Goal: Task Accomplishment & Management: Complete application form

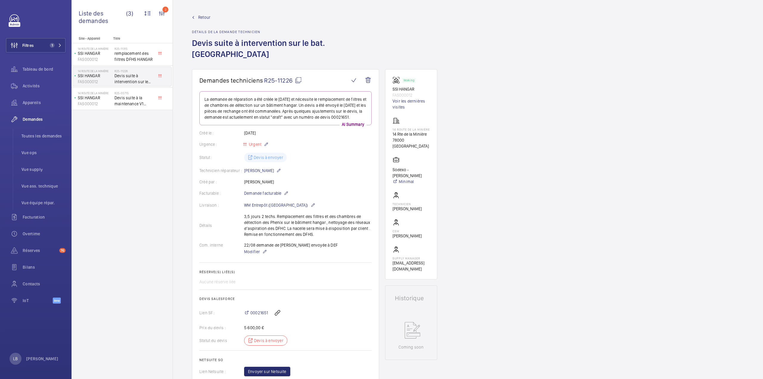
scroll to position [89, 0]
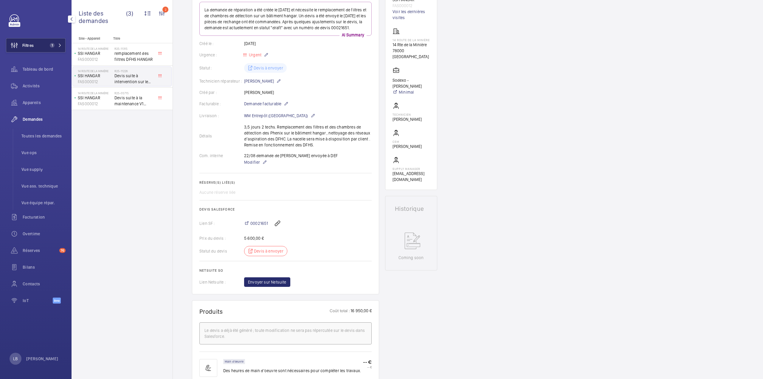
click at [47, 42] on button "Filtres 1" at bounding box center [36, 45] width 60 height 14
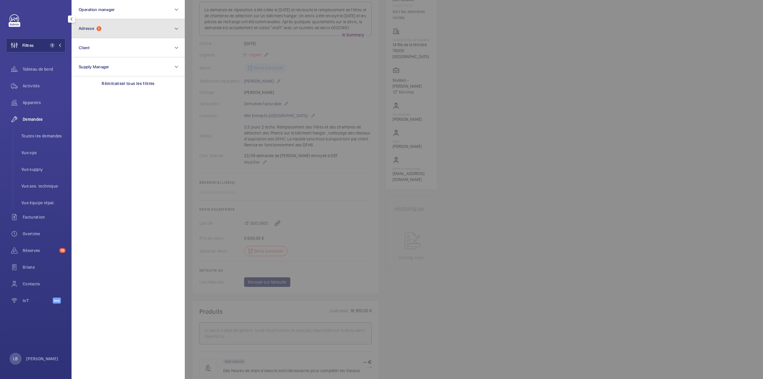
click at [98, 27] on span "1" at bounding box center [99, 28] width 5 height 5
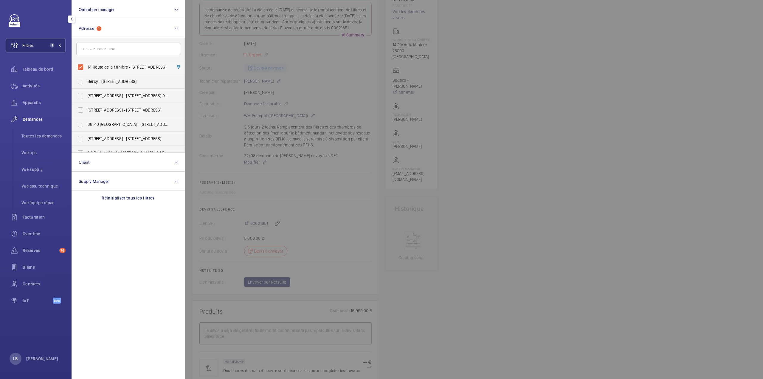
click at [80, 68] on label "14 Route de la Minière - 14 Rte de la Minière, VERSAILLES 78000" at bounding box center [124, 67] width 104 height 14
click at [80, 68] on input "14 Route de la Minière - 14 Rte de la Minière, VERSAILLES 78000" at bounding box center [80, 67] width 12 height 12
checkbox input "false"
click at [104, 46] on input "text" at bounding box center [128, 49] width 104 height 13
type input "trudaine"
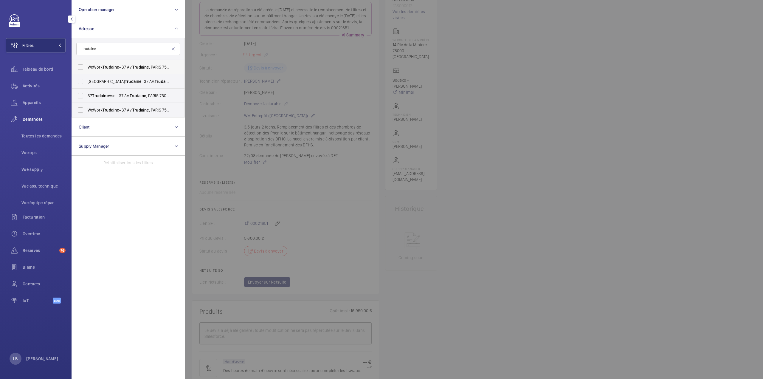
drag, startPoint x: 79, startPoint y: 68, endPoint x: 81, endPoint y: 73, distance: 5.7
click at [79, 67] on label "WeWork Trudaine - 37 Av. Trudaine , PARIS 75009" at bounding box center [124, 67] width 104 height 14
click at [79, 67] on input "WeWork Trudaine - 37 Av. Trudaine , PARIS 75009" at bounding box center [80, 67] width 12 height 12
checkbox input "true"
click at [82, 80] on label "WeWork Avenue Trudaine - 37 Av. Trudaine , PARIS 75009" at bounding box center [124, 81] width 104 height 14
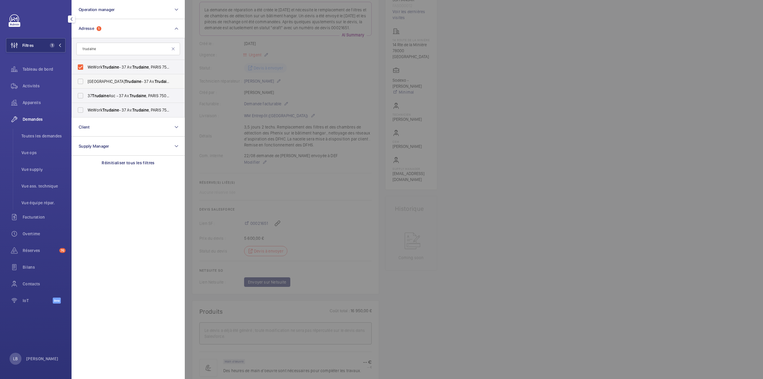
click at [82, 80] on input "WeWork Avenue Trudaine - 37 Av. Trudaine , PARIS 75009" at bounding box center [80, 81] width 12 height 12
checkbox input "true"
click at [80, 95] on label "37 Trudaine Asc - 37 Av. Trudaine , PARIS 75009" at bounding box center [124, 95] width 104 height 14
click at [80, 95] on input "37 Trudaine Asc - 37 Av. Trudaine , PARIS 75009" at bounding box center [80, 96] width 12 height 12
checkbox input "true"
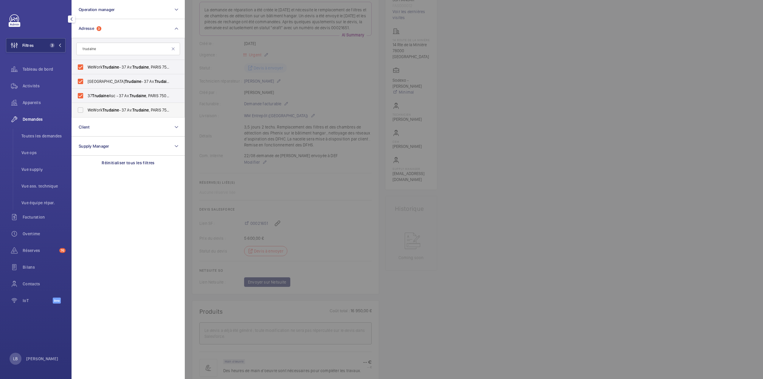
click at [82, 108] on label "WeWork Trudaine - 37 Av. Trudaine , PARIS 75009" at bounding box center [124, 110] width 104 height 14
click at [82, 108] on input "WeWork Trudaine - 37 Av. Trudaine , PARIS 75009" at bounding box center [80, 110] width 12 height 12
checkbox input "true"
click at [497, 87] on div at bounding box center [566, 189] width 763 height 379
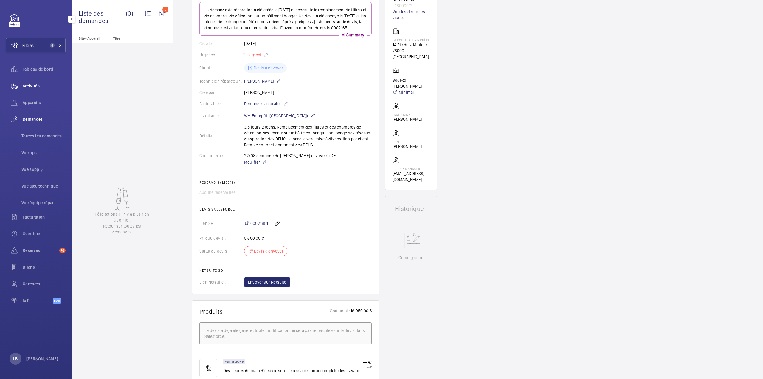
click at [35, 85] on span "Activités" at bounding box center [44, 86] width 43 height 6
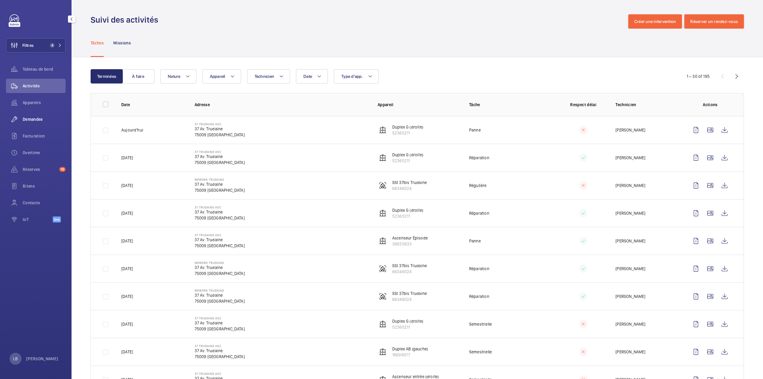
click at [32, 116] on span "Demandes" at bounding box center [44, 119] width 43 height 6
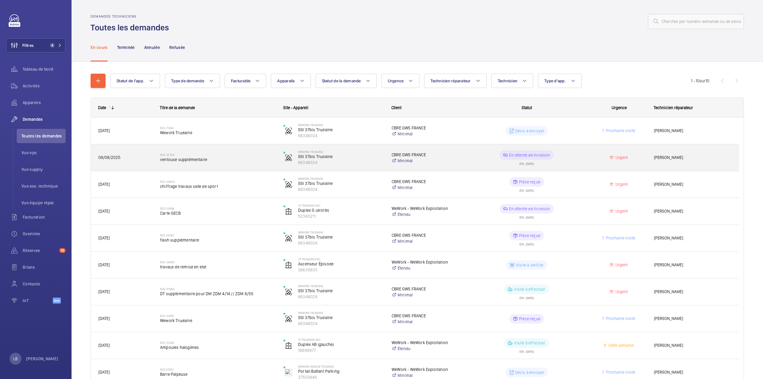
click at [463, 154] on div "En attente de livraison ETA : 15/08/2025" at bounding box center [522, 157] width 123 height 27
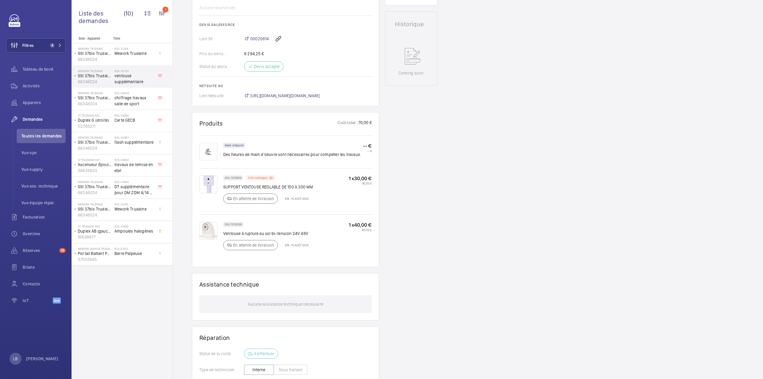
scroll to position [328, 0]
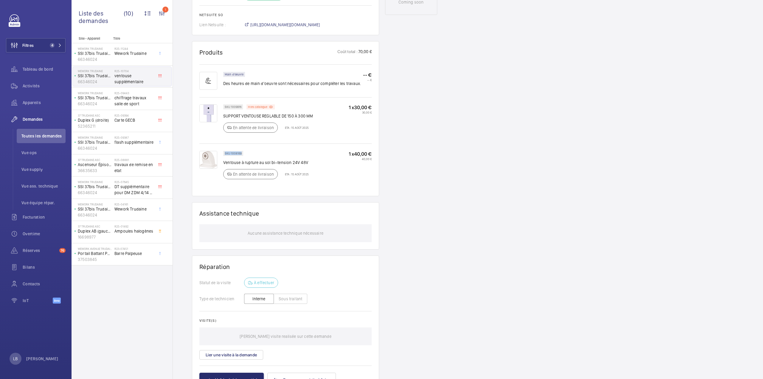
drag, startPoint x: 241, startPoint y: 153, endPoint x: 224, endPoint y: 151, distance: 17.6
click at [224, 151] on div "SKU 1008169" at bounding box center [233, 153] width 20 height 5
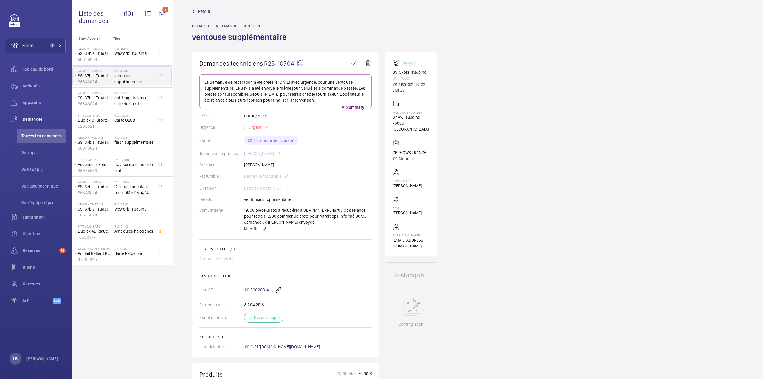
scroll to position [0, 0]
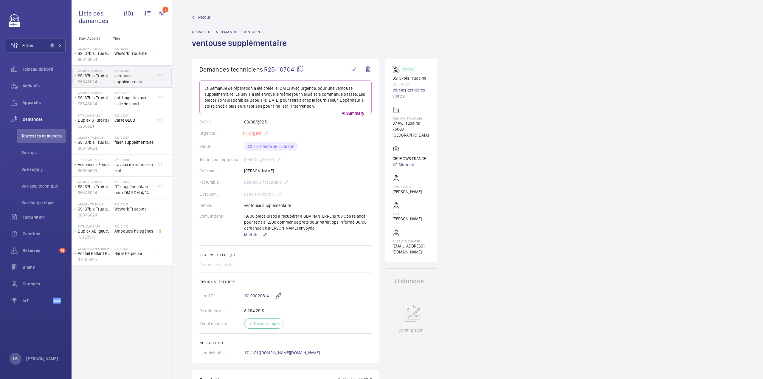
click at [300, 68] on mat-icon at bounding box center [299, 69] width 7 height 7
copy p "SKU 1008169"
click at [441, 26] on div "Retour Détails de la demande technicien ventouse supplémentaire" at bounding box center [468, 36] width 552 height 44
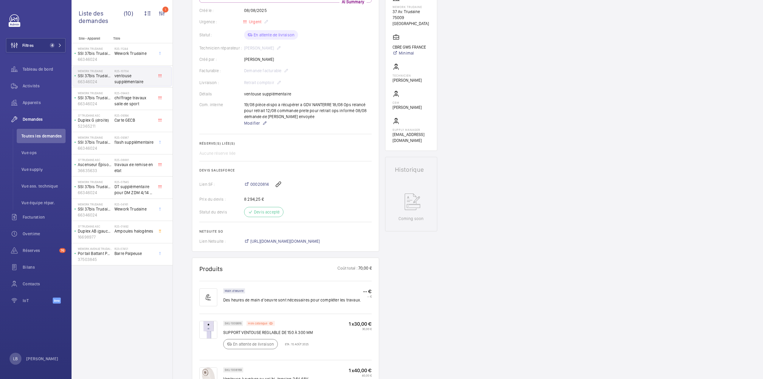
scroll to position [238, 0]
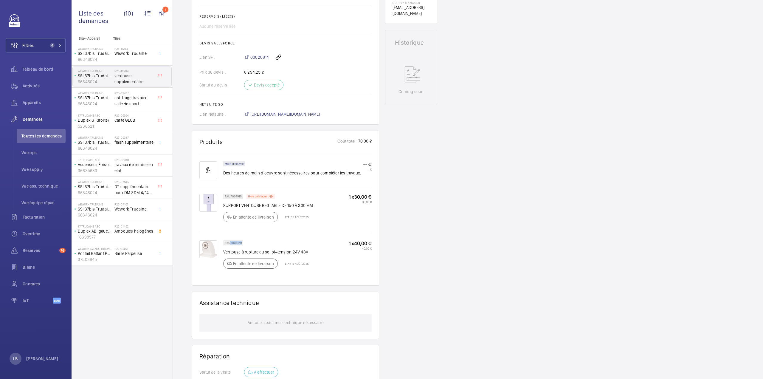
drag, startPoint x: 230, startPoint y: 241, endPoint x: 242, endPoint y: 241, distance: 12.5
click at [242, 241] on div "SKU 1008169" at bounding box center [233, 242] width 20 height 5
copy p "1008169"
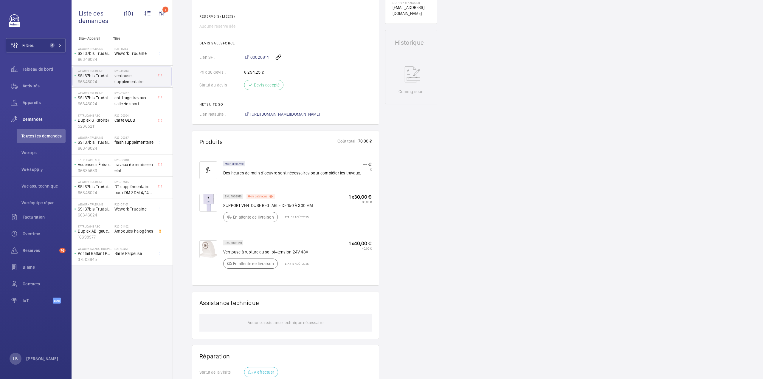
click at [460, 197] on div "Demandes techniciens R25-10704 La demande de réparation a été créée le 08/08/20…" at bounding box center [468, 161] width 590 height 683
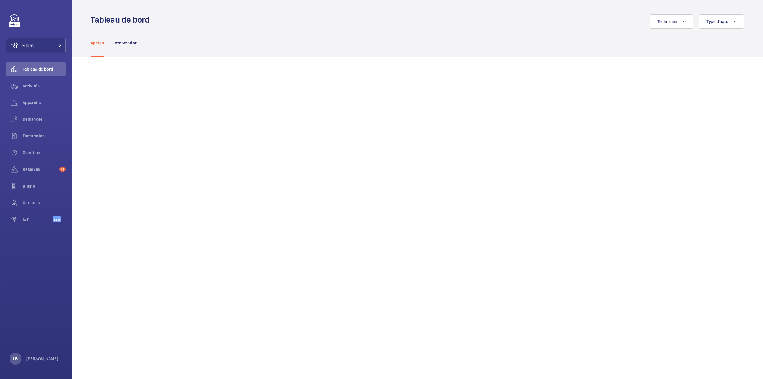
drag, startPoint x: 303, startPoint y: 24, endPoint x: 297, endPoint y: 21, distance: 6.3
click at [303, 24] on div "Technicien Type d'app." at bounding box center [448, 21] width 590 height 14
click at [26, 43] on span "Filtres" at bounding box center [27, 45] width 11 height 6
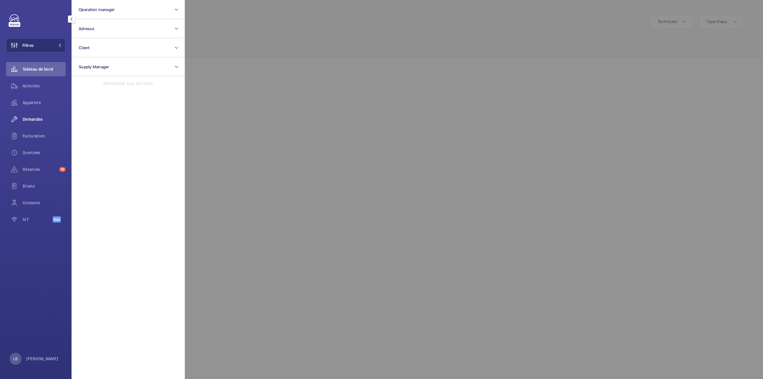
click at [35, 118] on span "Demandes" at bounding box center [44, 119] width 43 height 6
click at [267, 31] on div at bounding box center [566, 189] width 763 height 379
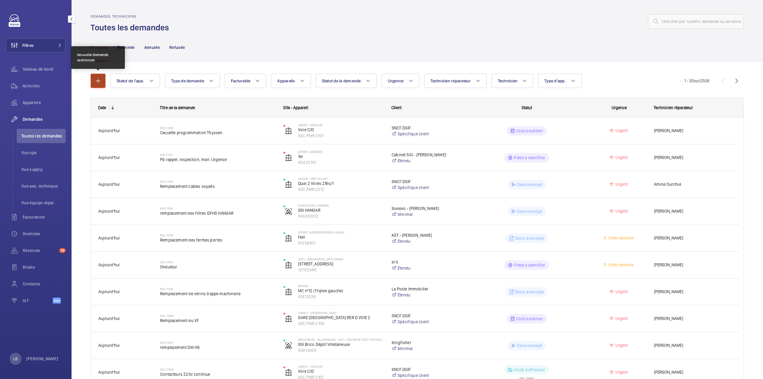
click at [99, 80] on mat-icon "button" at bounding box center [97, 80] width 7 height 7
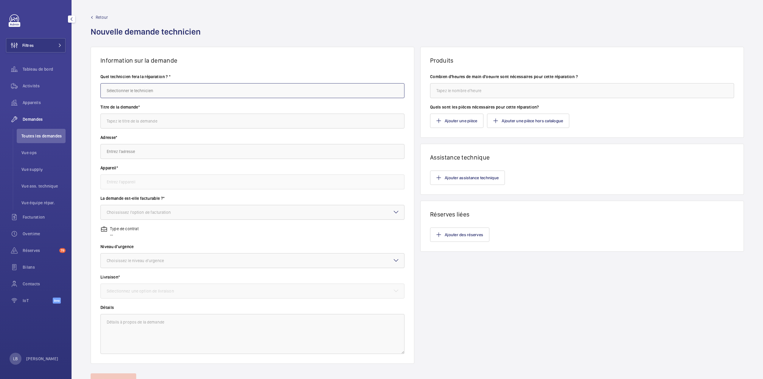
click at [146, 91] on input "text" at bounding box center [252, 90] width 304 height 15
click at [152, 111] on mat-option "Faycal Belalia" at bounding box center [251, 108] width 301 height 15
type input "Faycal Belalia"
click at [152, 124] on input "text" at bounding box center [252, 120] width 304 height 15
type input "r"
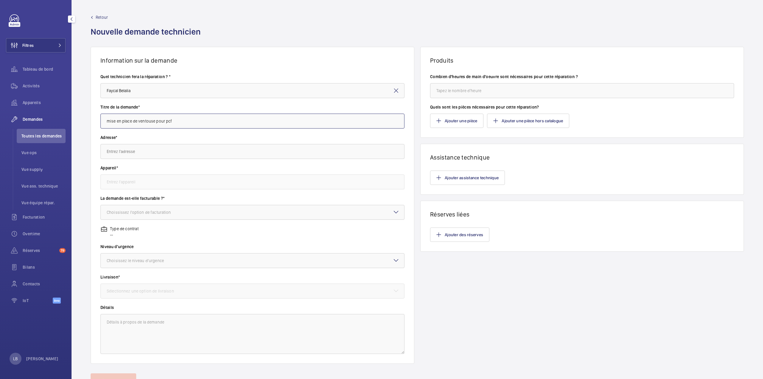
type input "mise en place de ventouse pour pcf"
click at [138, 154] on input "text" at bounding box center [252, 151] width 304 height 15
click at [127, 151] on input "castorama creteil" at bounding box center [252, 151] width 304 height 15
click at [139, 153] on input "Castorama creteil" at bounding box center [252, 151] width 304 height 15
drag, startPoint x: 139, startPoint y: 153, endPoint x: 127, endPoint y: 153, distance: 11.9
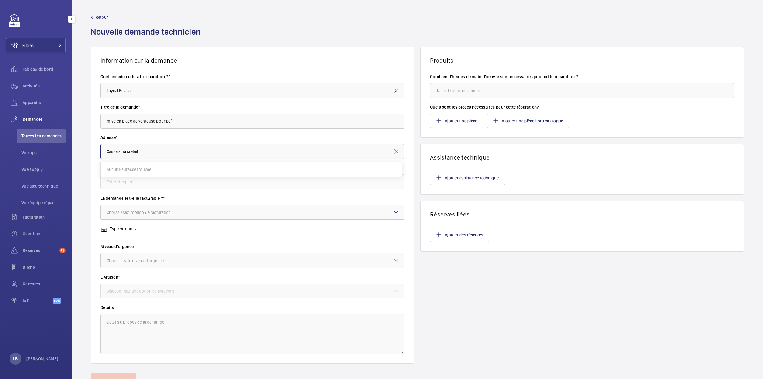
click at [127, 153] on input "Castorama creteil" at bounding box center [252, 151] width 304 height 15
click at [134, 200] on span "Castorama - CRETEIL - 1440 70 Av. du Maréchal Foch, 94000 CRÉTEIL" at bounding box center [169, 201] width 125 height 6
type input "Castorama - CRETEIL - 1440 70 Av. du Maréchal Foch, 94000 CRÉTEIL"
click at [140, 182] on input "text" at bounding box center [252, 181] width 304 height 15
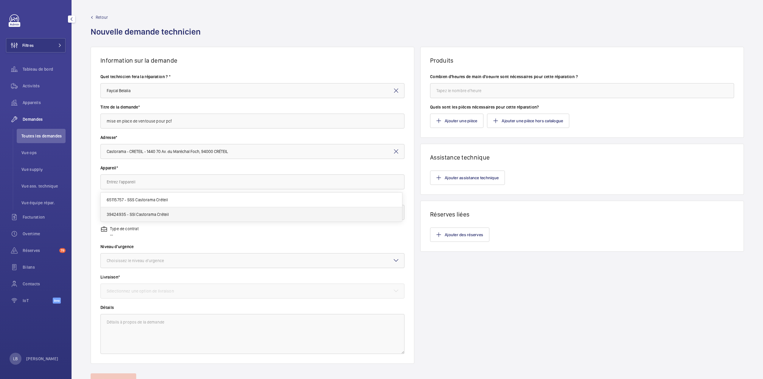
click at [126, 212] on span "39424935 - SSI Castorama Créteil" at bounding box center [138, 214] width 62 height 6
type input "39424935 - SSI Castorama Créteil"
click at [170, 214] on div "Choississez l'option de facturation" at bounding box center [146, 212] width 79 height 6
click at [153, 231] on span "Facturable" at bounding box center [252, 230] width 291 height 6
click at [155, 265] on div at bounding box center [252, 260] width 303 height 14
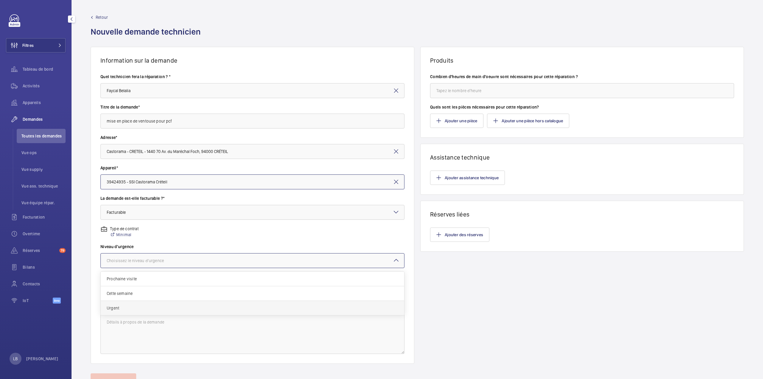
click at [148, 306] on span "Urgent" at bounding box center [252, 308] width 291 height 6
click at [161, 295] on div at bounding box center [252, 291] width 303 height 14
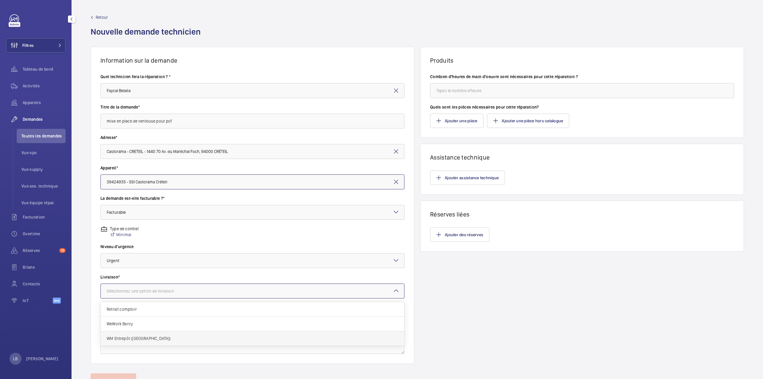
click at [146, 333] on div "WM Entrepôt ([GEOGRAPHIC_DATA])" at bounding box center [252, 338] width 303 height 14
click at [161, 328] on textarea at bounding box center [252, 334] width 304 height 40
click at [194, 124] on input "mise en place de ventouse pour pcf" at bounding box center [252, 120] width 304 height 15
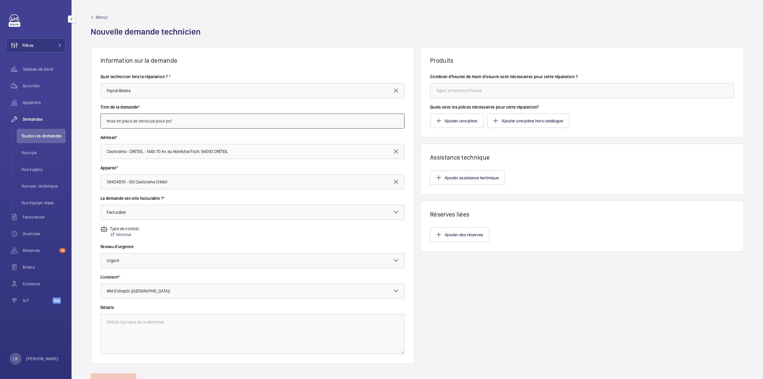
click at [194, 124] on input "mise en place de ventouse pour pcf" at bounding box center [252, 120] width 304 height 15
click at [175, 328] on textarea at bounding box center [252, 334] width 304 height 40
paste textarea "mise en place de ventouse pour pcf"
type textarea "mise en place de ventouse pour pcf"
click at [432, 119] on button "Ajouter une pièce" at bounding box center [456, 120] width 53 height 14
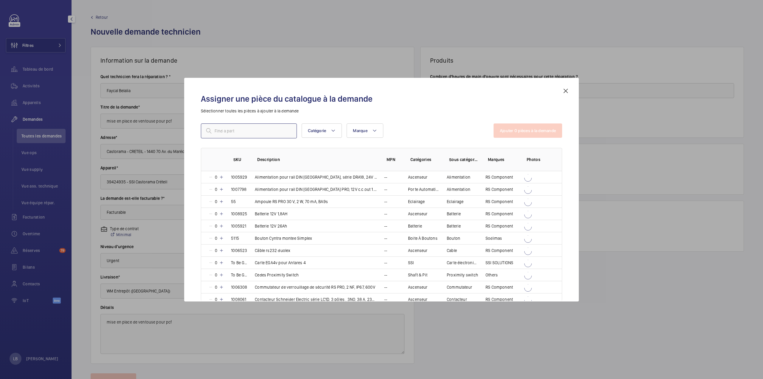
click at [265, 134] on input "text" at bounding box center [249, 130] width 96 height 15
paste input "1008169"
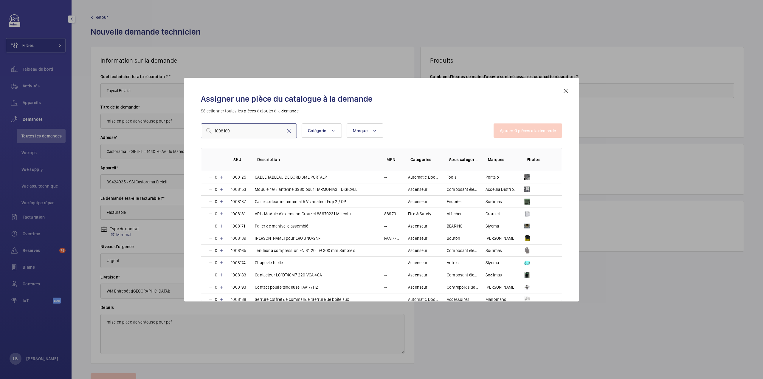
click at [215, 130] on input "1008169" at bounding box center [249, 130] width 96 height 15
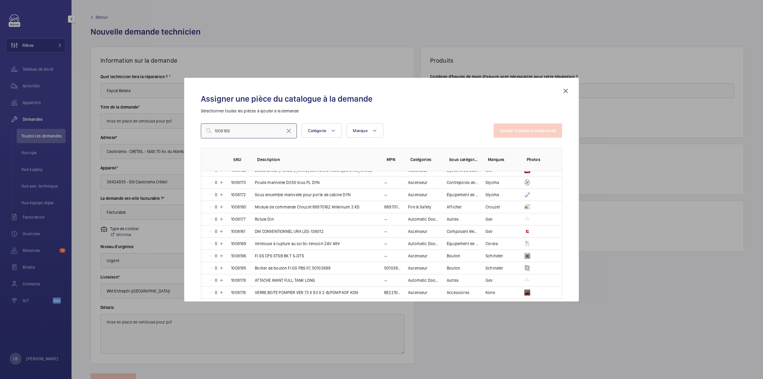
scroll to position [149, 0]
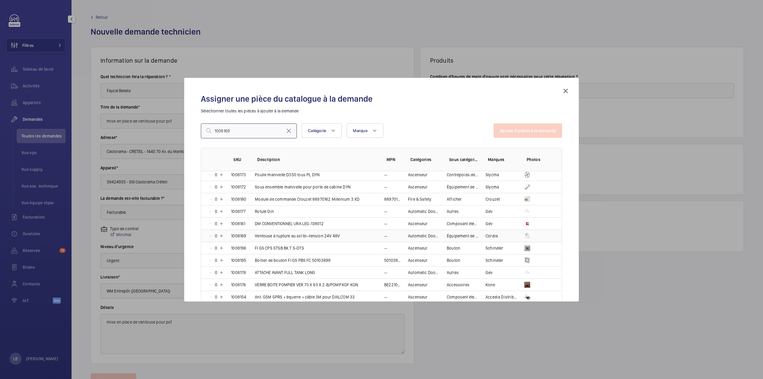
type input "1008169"
click at [346, 233] on td "Ventouse à rupture au sol bi–tension 24V 48V" at bounding box center [312, 235] width 129 height 12
click at [264, 130] on input "1008169" at bounding box center [249, 130] width 96 height 15
click at [514, 128] on button "Ajouter 1 pièces à la demande" at bounding box center [528, 130] width 68 height 14
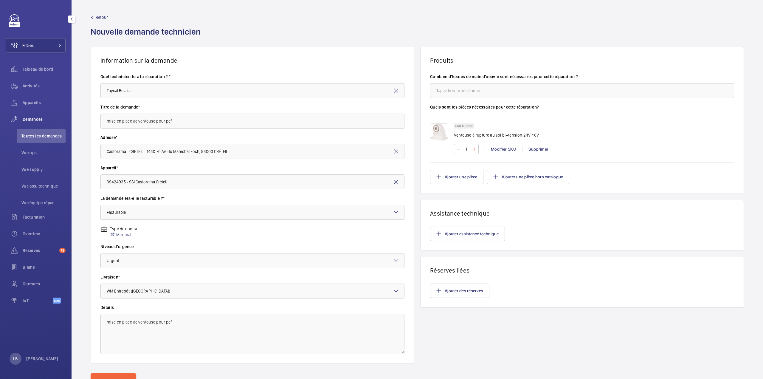
click at [472, 150] on mat-icon at bounding box center [474, 148] width 5 height 7
click at [479, 82] on wm-front-input "Combien d'heures de main d'oeuvre sont nécessaires pour cette réparation ?" at bounding box center [582, 86] width 304 height 24
click at [473, 96] on input "number" at bounding box center [582, 90] width 304 height 15
click at [472, 150] on mat-icon at bounding box center [474, 148] width 5 height 7
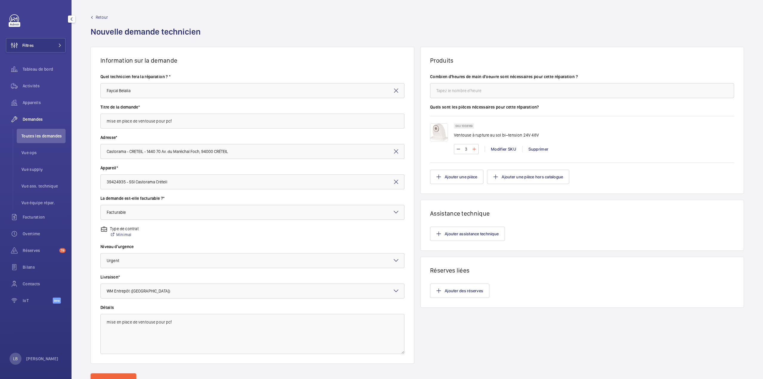
type input "4"
click at [471, 89] on input "number" at bounding box center [582, 90] width 304 height 15
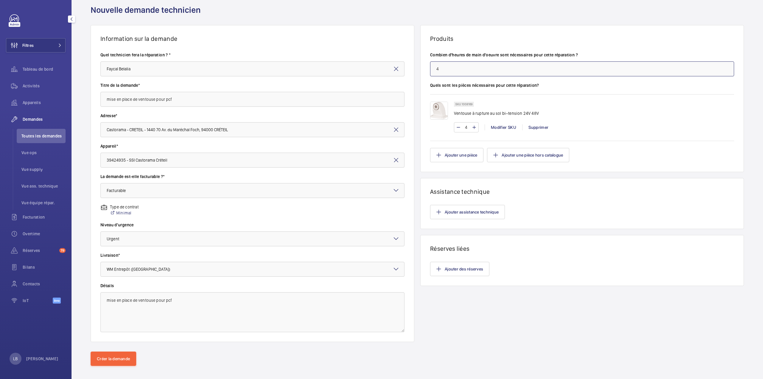
scroll to position [27, 0]
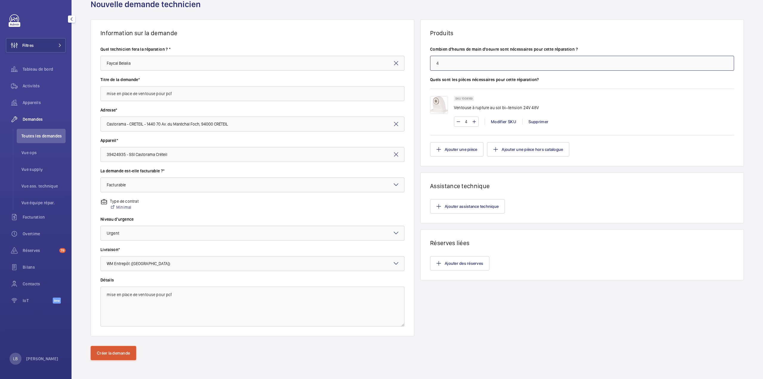
type input "4"
click at [105, 354] on button "Créer la demande" at bounding box center [114, 353] width 46 height 14
